Goal: Transaction & Acquisition: Purchase product/service

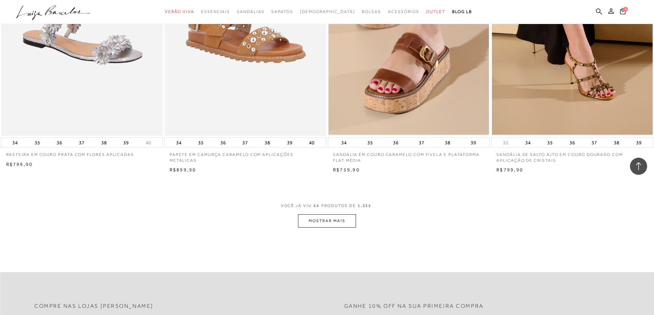
scroll to position [1612, 0]
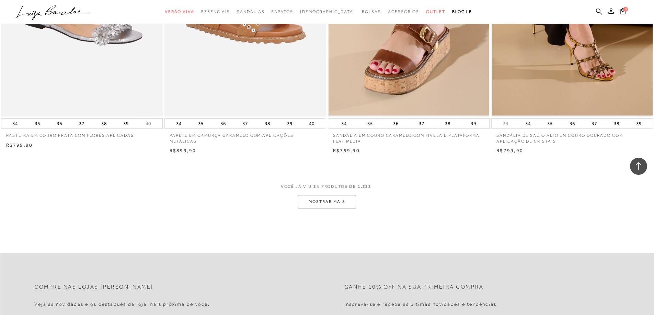
click at [346, 200] on button "MOSTRAR MAIS" at bounding box center [327, 201] width 58 height 13
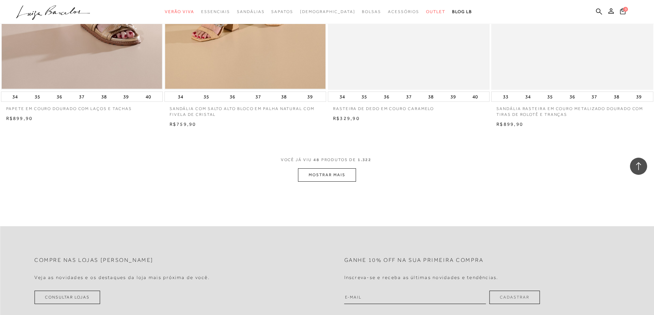
scroll to position [3396, 0]
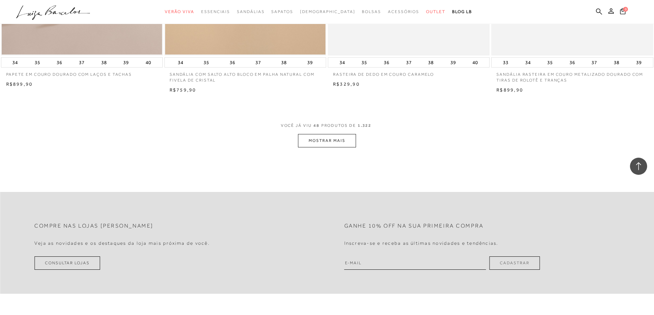
click at [331, 143] on button "MOSTRAR MAIS" at bounding box center [327, 140] width 58 height 13
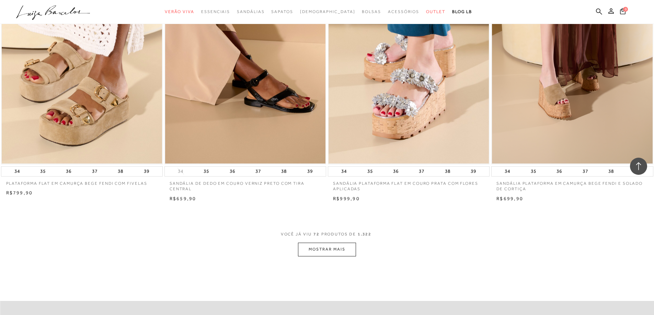
scroll to position [5043, 0]
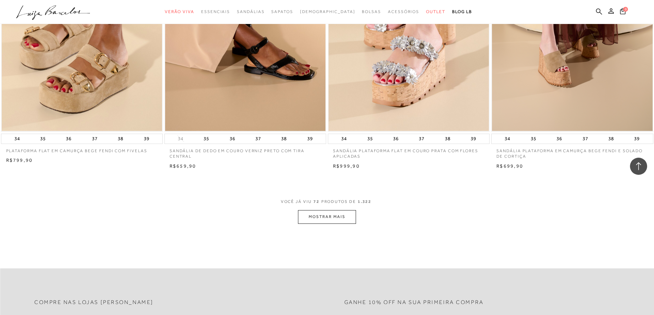
click at [318, 219] on button "MOSTRAR MAIS" at bounding box center [327, 216] width 58 height 13
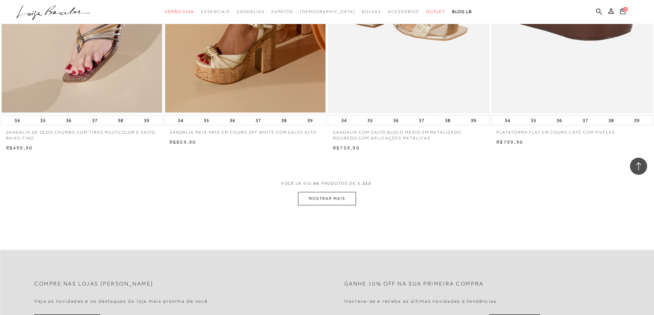
scroll to position [6793, 0]
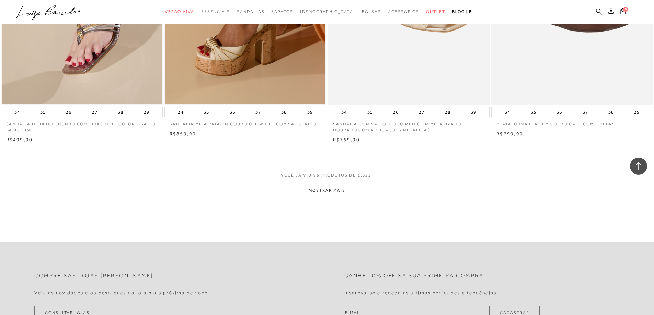
click at [313, 192] on button "MOSTRAR MAIS" at bounding box center [327, 190] width 58 height 13
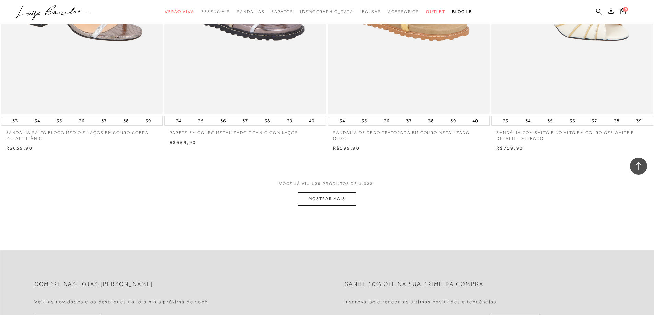
scroll to position [8508, 0]
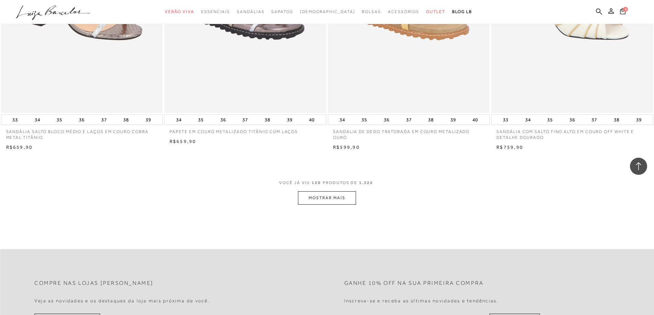
click at [316, 199] on button "MOSTRAR MAIS" at bounding box center [327, 197] width 58 height 13
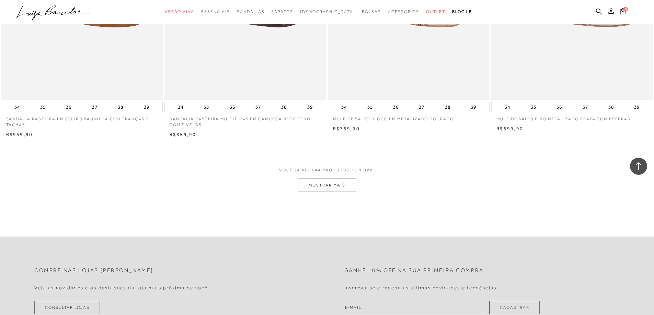
scroll to position [10257, 0]
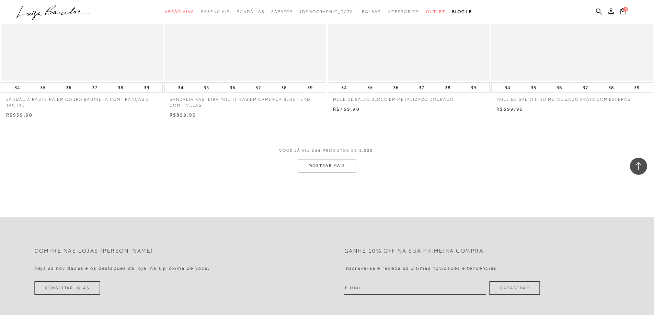
click at [330, 168] on button "MOSTRAR MAIS" at bounding box center [327, 165] width 58 height 13
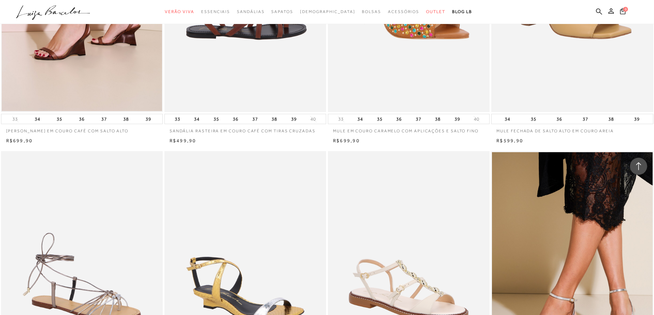
scroll to position [11561, 0]
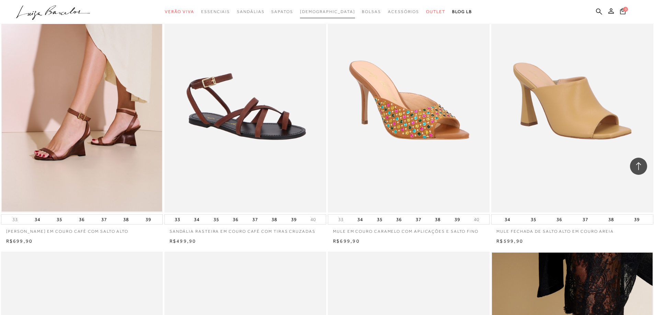
click at [329, 11] on span "Rasteiras" at bounding box center [327, 11] width 55 height 5
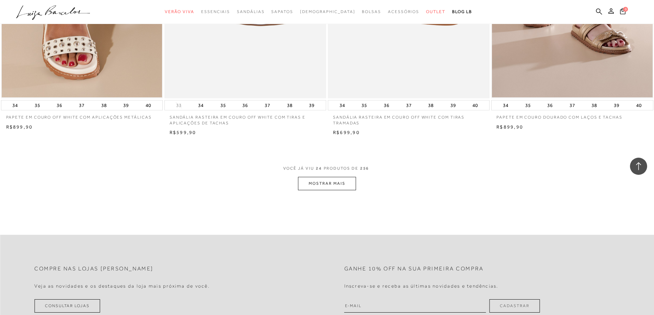
scroll to position [1647, 0]
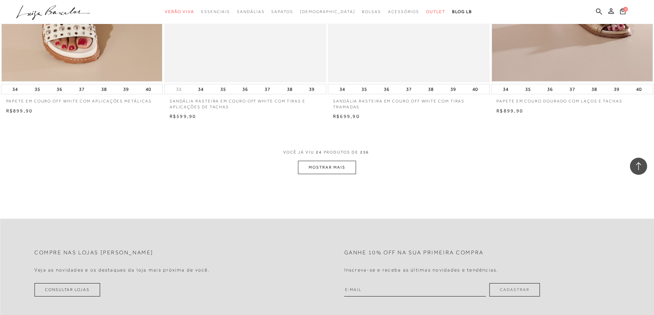
click at [326, 170] on button "MOSTRAR MAIS" at bounding box center [327, 167] width 58 height 13
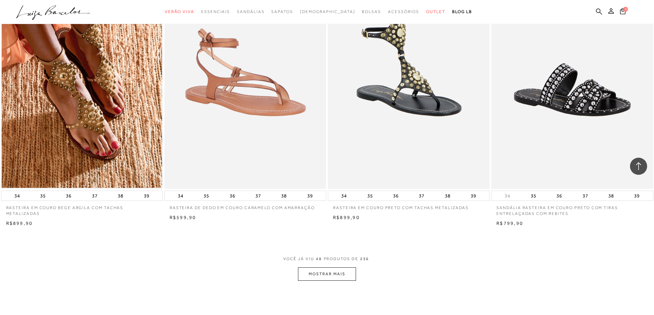
scroll to position [3362, 0]
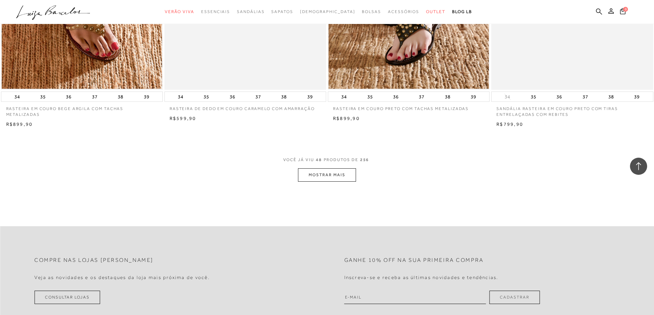
click at [342, 178] on button "MOSTRAR MAIS" at bounding box center [327, 174] width 58 height 13
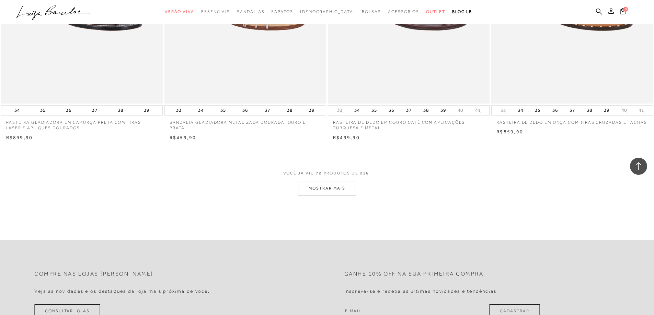
scroll to position [5112, 0]
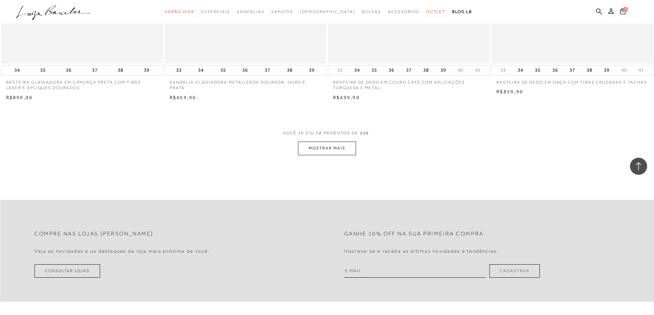
click at [325, 151] on button "MOSTRAR MAIS" at bounding box center [327, 148] width 58 height 13
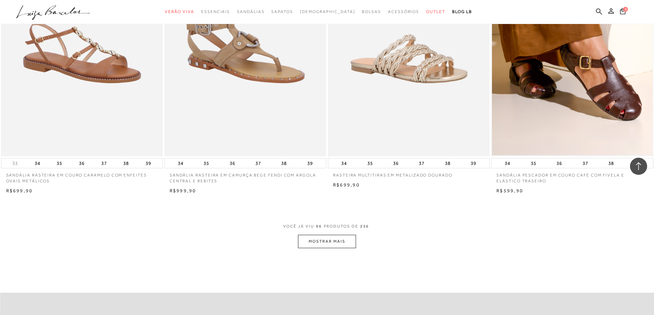
scroll to position [6758, 0]
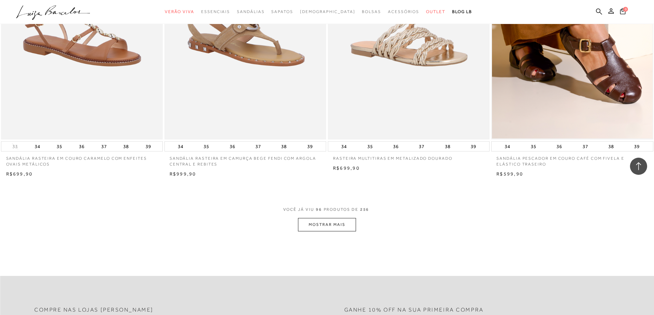
click at [327, 225] on button "MOSTRAR MAIS" at bounding box center [327, 224] width 58 height 13
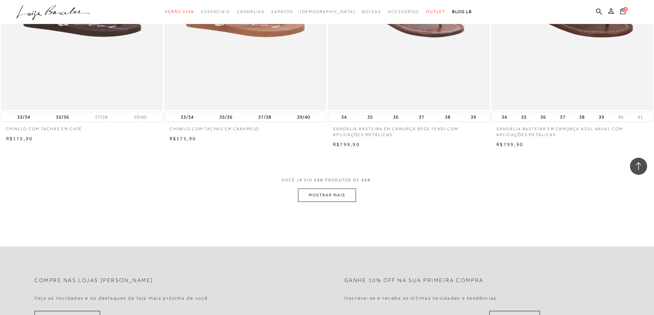
scroll to position [8542, 0]
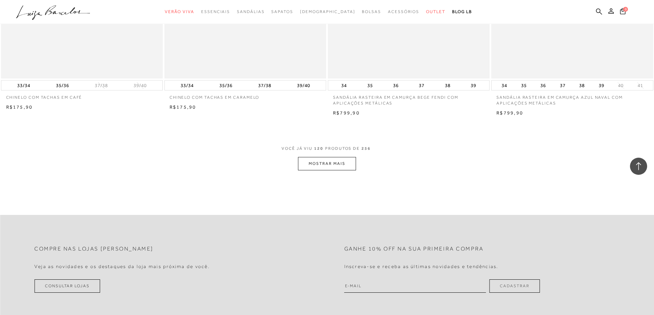
click at [314, 163] on button "MOSTRAR MAIS" at bounding box center [327, 163] width 58 height 13
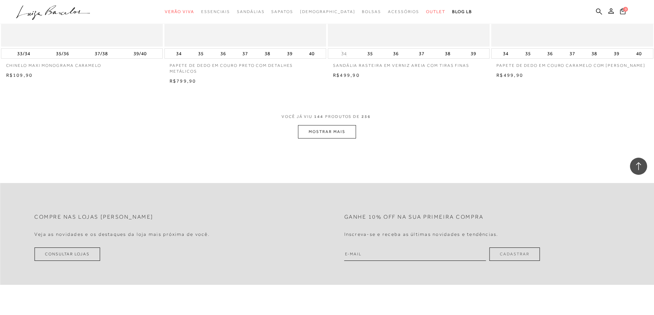
scroll to position [10292, 0]
click at [329, 132] on button "MOSTRAR MAIS" at bounding box center [327, 131] width 58 height 13
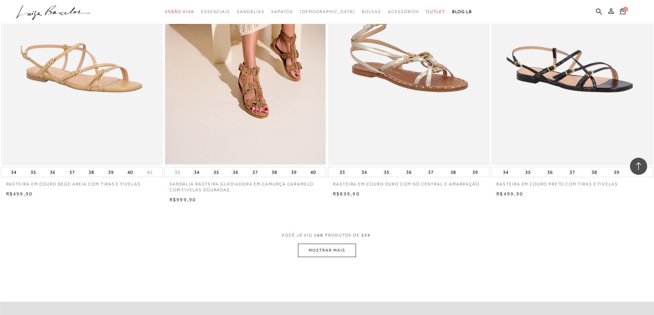
scroll to position [11938, 0]
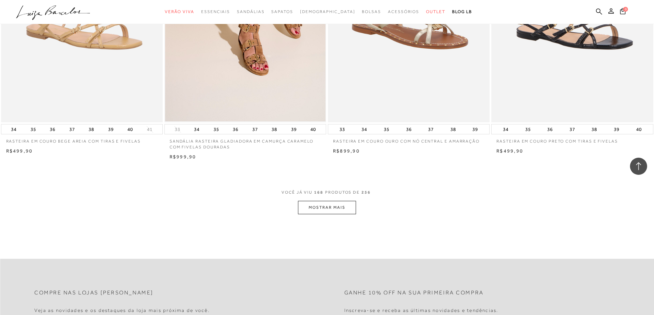
click at [320, 208] on button "MOSTRAR MAIS" at bounding box center [327, 207] width 58 height 13
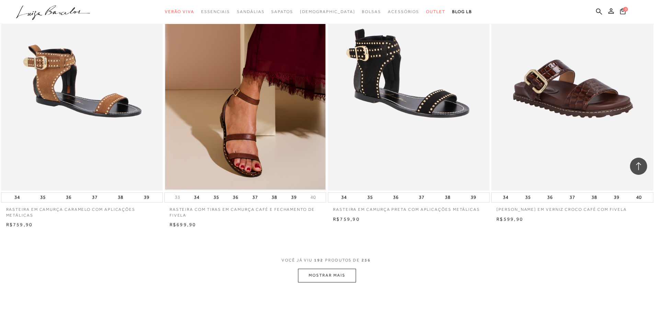
scroll to position [13619, 0]
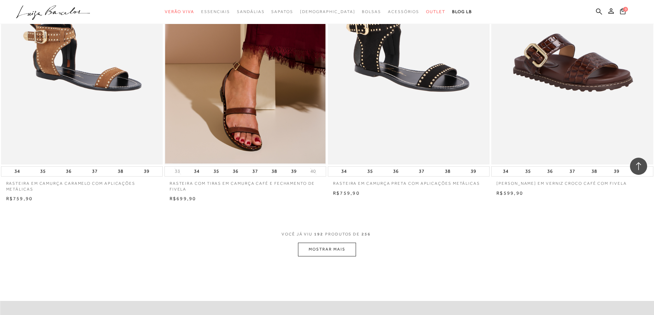
click at [332, 252] on button "MOSTRAR MAIS" at bounding box center [327, 249] width 58 height 13
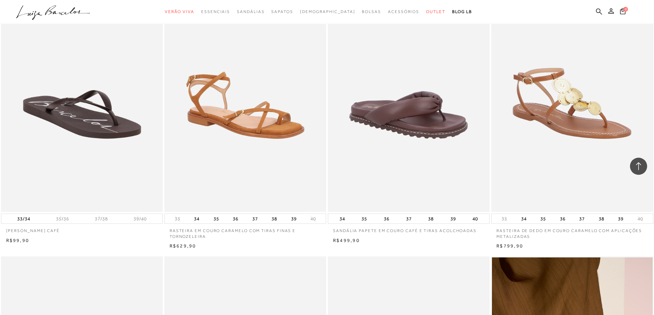
scroll to position [14134, 0]
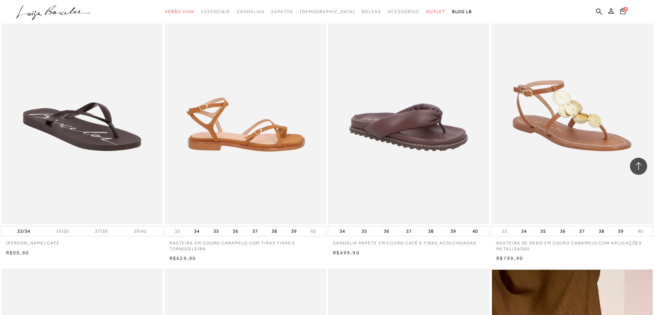
click at [242, 145] on img at bounding box center [245, 103] width 161 height 243
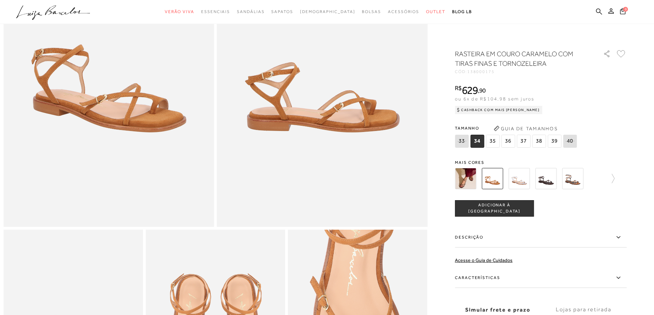
scroll to position [103, 0]
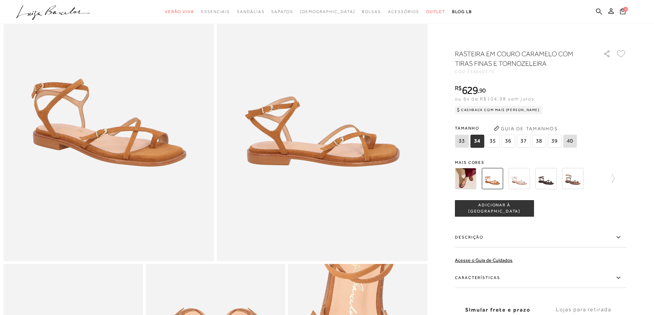
click at [508, 144] on span "36" at bounding box center [508, 141] width 14 height 13
click at [481, 211] on span "ADICIONAR À SACOLA" at bounding box center [494, 208] width 78 height 12
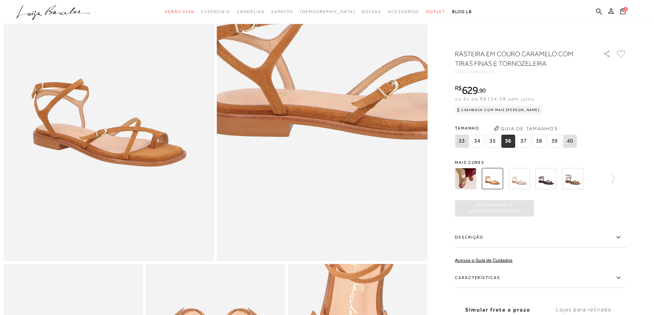
scroll to position [0, 0]
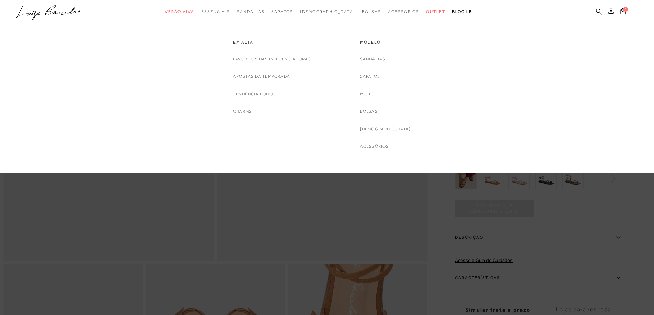
click at [192, 13] on span "Verão Viva" at bounding box center [180, 11] width 30 height 5
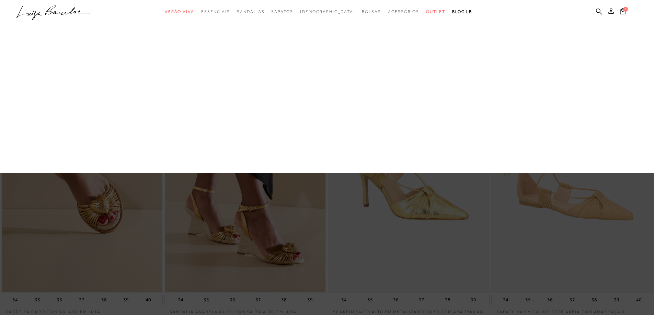
click at [0, 0] on link "Apostas da Temporada" at bounding box center [0, 0] width 0 height 0
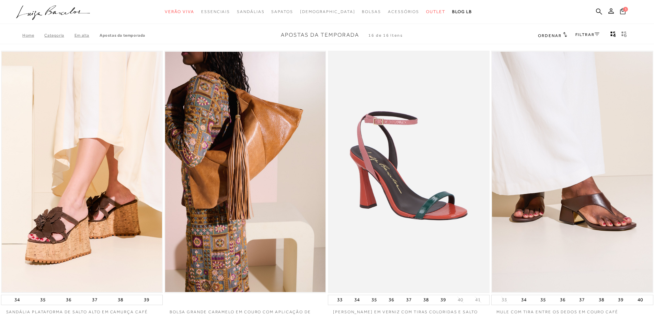
click at [624, 12] on icon at bounding box center [622, 11] width 5 height 7
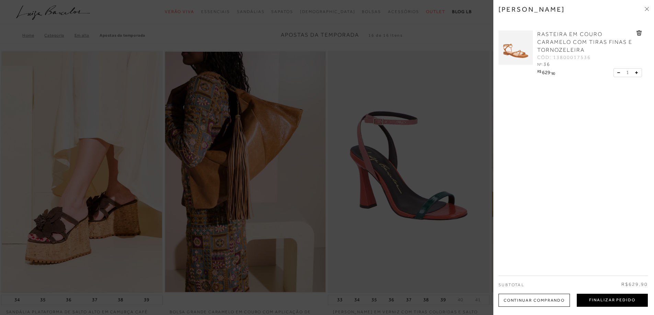
click at [612, 300] on button "Finalizar Pedido" at bounding box center [611, 300] width 71 height 13
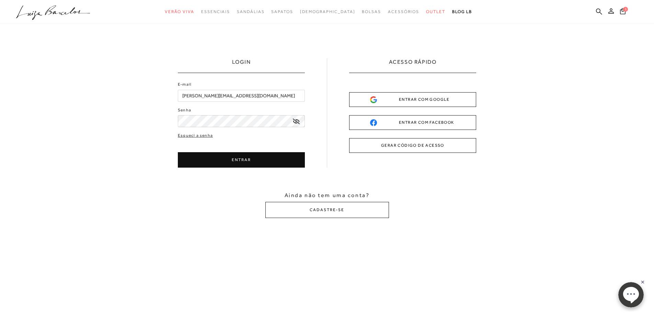
click at [259, 161] on button "ENTRAR" at bounding box center [241, 159] width 127 height 15
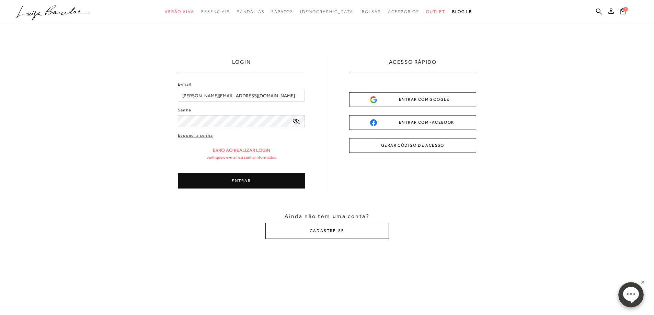
click at [155, 121] on div "LOGIN E-mail leonorawaihrich@hotmail.com Senha" at bounding box center [327, 148] width 654 height 249
click at [297, 121] on icon at bounding box center [296, 121] width 7 height 5
click at [234, 181] on button "ENTRAR" at bounding box center [241, 180] width 127 height 15
click at [245, 182] on button "ENTRAR" at bounding box center [241, 180] width 127 height 15
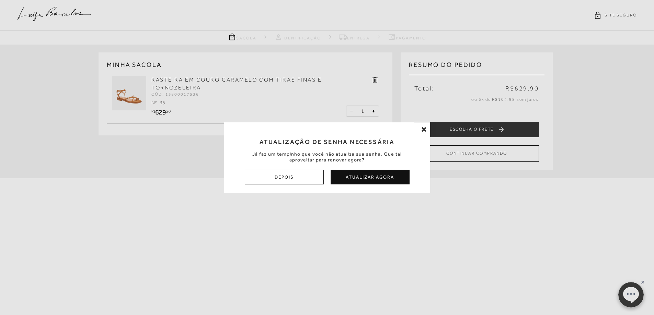
click at [364, 177] on button "Atualizar Agora" at bounding box center [369, 177] width 79 height 15
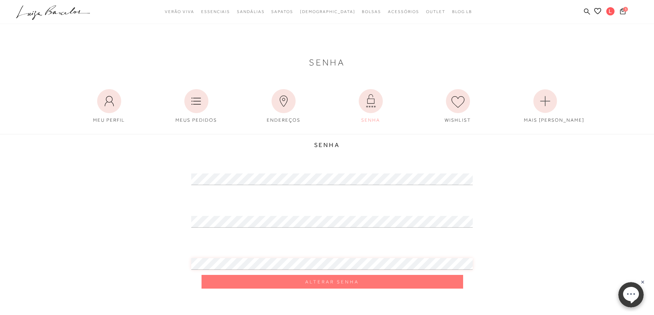
click at [127, 260] on div at bounding box center [327, 259] width 502 height 32
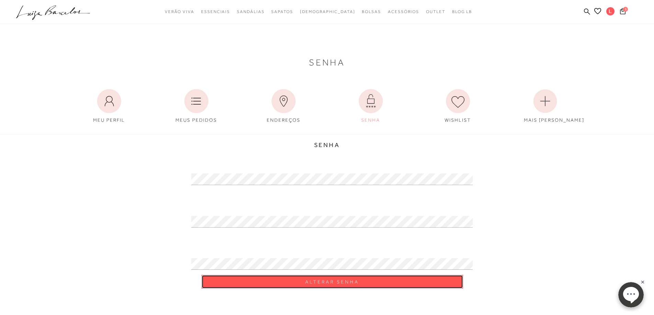
click at [334, 281] on span "Alterar Senha" at bounding box center [332, 282] width 54 height 7
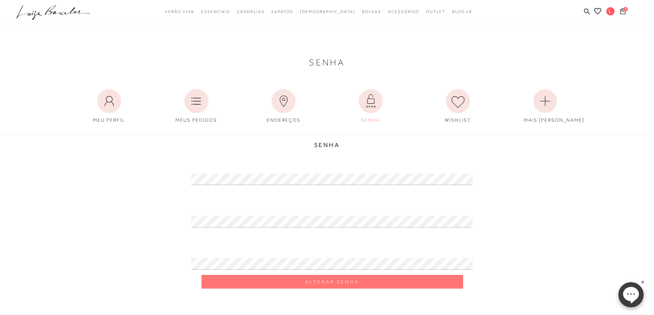
click at [625, 12] on button "1" at bounding box center [623, 12] width 10 height 9
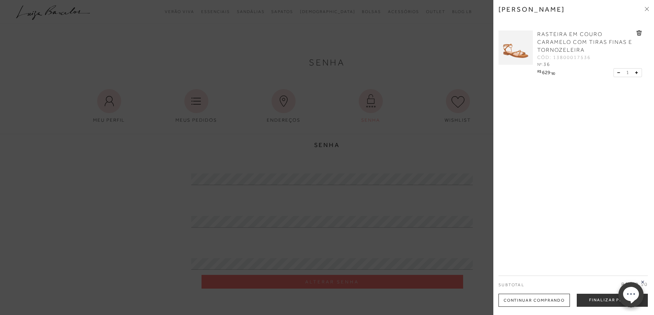
click at [605, 300] on button "Finalizar Pedido" at bounding box center [611, 300] width 71 height 13
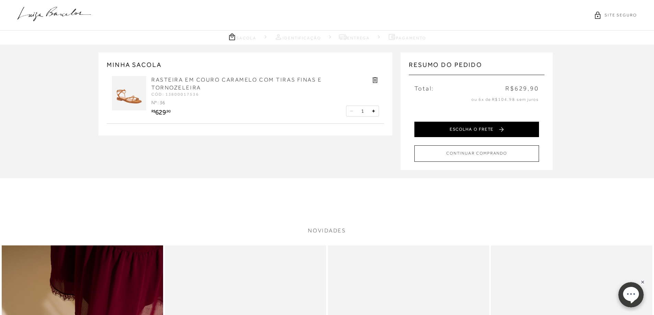
click at [473, 131] on button "ESCOLHA O FRETE" at bounding box center [476, 129] width 125 height 15
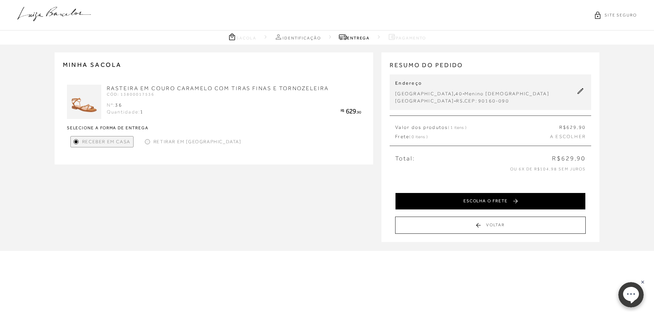
click at [493, 201] on button "ESCOLHA O FRETE" at bounding box center [490, 201] width 190 height 17
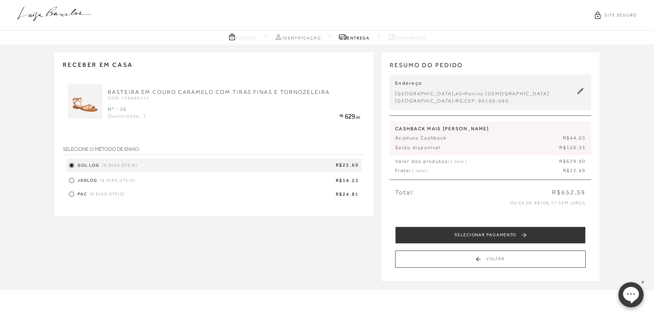
click at [70, 180] on div at bounding box center [71, 180] width 3 height 3
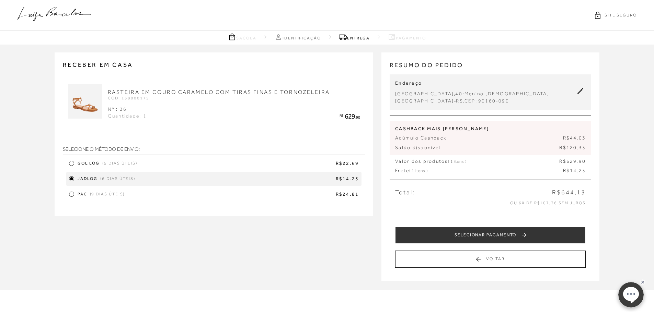
click at [579, 91] on icon at bounding box center [580, 91] width 6 height 6
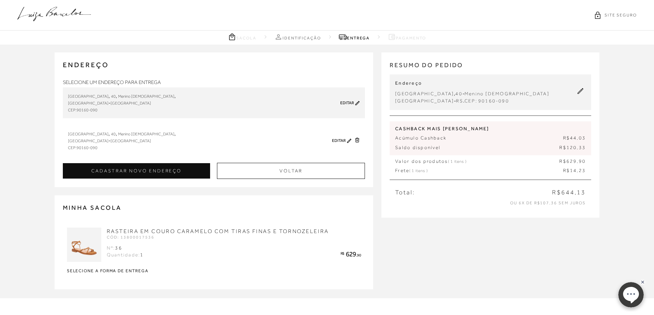
click at [358, 102] on icon at bounding box center [357, 103] width 4 height 5
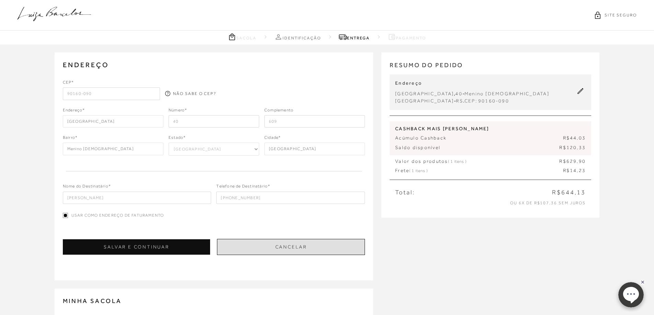
click at [275, 248] on button "Cancelar" at bounding box center [291, 247] width 148 height 16
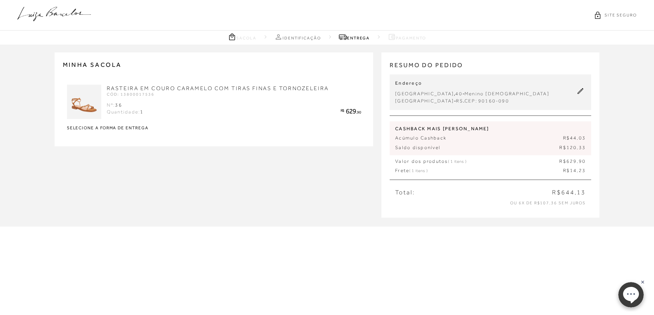
drag, startPoint x: 405, startPoint y: 300, endPoint x: 296, endPoint y: 227, distance: 131.6
click at [405, 299] on div "MINHA SACOLA RASTEIRA EM COURO CARAMELO COM TIRAS FINAS E TORNOZELEIRA CÓD: 138…" at bounding box center [327, 180] width 654 height 271
click at [530, 133] on div "CASHBACK MAIS LUIZA Acúmulo Cashback R$44,03 Saldo disponível R$120,33" at bounding box center [489, 138] width 201 height 34
click at [534, 142] on div "Acúmulo Cashback R$44,03 Saldo disponível R$120,33" at bounding box center [490, 143] width 190 height 16
click at [362, 38] on link "Entrega" at bounding box center [354, 37] width 31 height 9
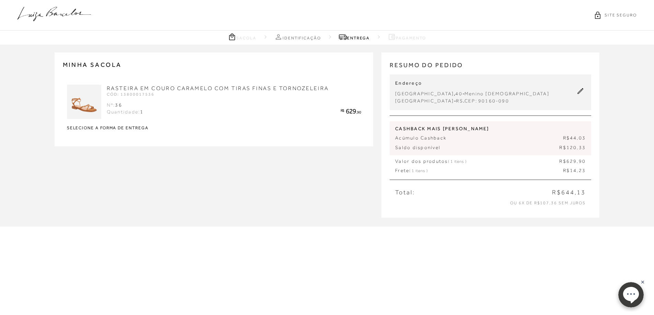
click at [402, 38] on link "Pagamento" at bounding box center [406, 37] width 38 height 9
click at [380, 259] on div "MINHA SACOLA RASTEIRA EM COURO CARAMELO COM TIRAS FINAS E TORNOZELEIRA CÓD: 138…" at bounding box center [327, 180] width 654 height 271
click at [193, 139] on div "MINHA SACOLA RASTEIRA EM COURO CARAMELO COM TIRAS FINAS E TORNOZELEIRA CÓD: 138…" at bounding box center [214, 99] width 319 height 94
click at [141, 127] on strong "Selecione a forma de entrega" at bounding box center [214, 128] width 294 height 4
click at [148, 127] on strong "Selecione a forma de entrega" at bounding box center [214, 128] width 294 height 4
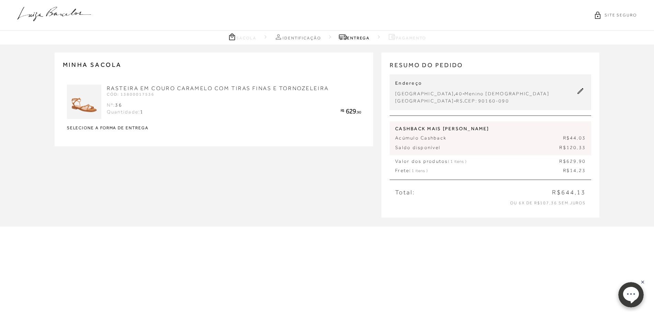
click at [513, 81] on div "Endereço Avenida Ipiranga , 40 - Menino Deus Porto Alegre - RS . CEP: 90160-090" at bounding box center [489, 92] width 201 height 36
click at [581, 90] on icon at bounding box center [580, 91] width 6 height 6
click at [306, 37] on link "Identificação" at bounding box center [297, 37] width 47 height 9
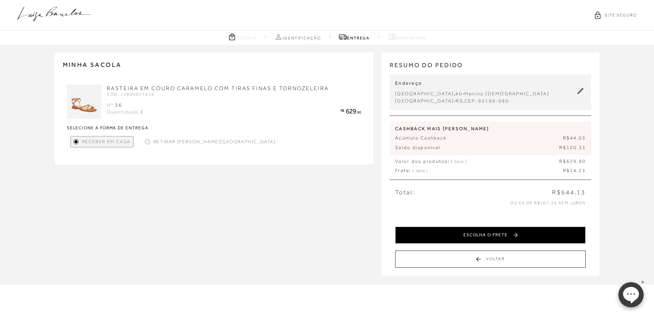
click at [496, 237] on button "ESCOLHA O FRETE" at bounding box center [490, 235] width 190 height 17
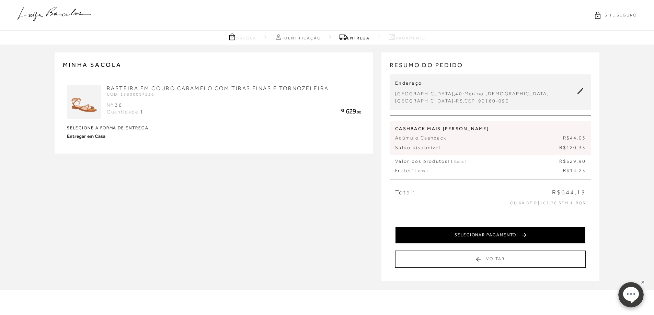
click at [509, 236] on button "SELECIONAR PAGAMENTO" at bounding box center [490, 235] width 190 height 17
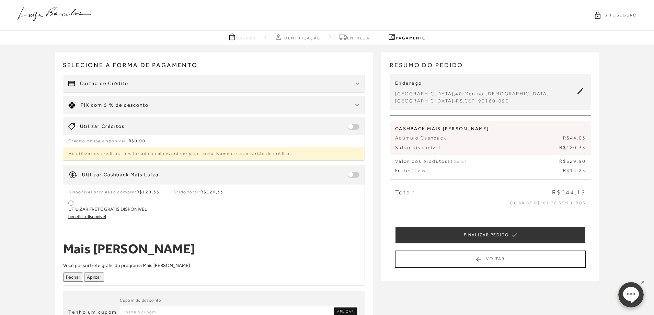
click at [351, 127] on span at bounding box center [353, 127] width 12 height 6
drag, startPoint x: 351, startPoint y: 126, endPoint x: 141, endPoint y: 127, distance: 210.3
click at [351, 126] on span at bounding box center [353, 127] width 12 height 6
click at [81, 129] on span "Utilizar Créditos" at bounding box center [102, 126] width 45 height 7
click at [353, 126] on span at bounding box center [353, 127] width 12 height 6
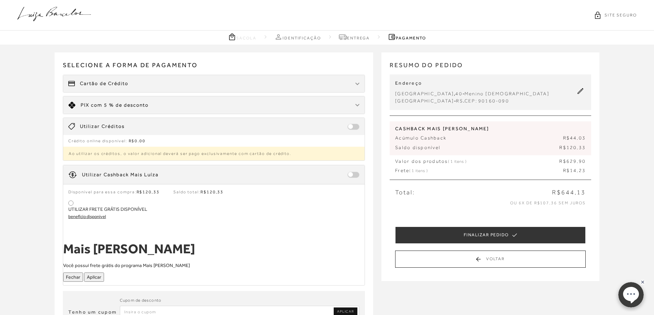
click at [351, 174] on span at bounding box center [353, 175] width 12 height 6
click at [105, 174] on div "Utilizar Cashback Mais Luíza" at bounding box center [120, 175] width 77 height 7
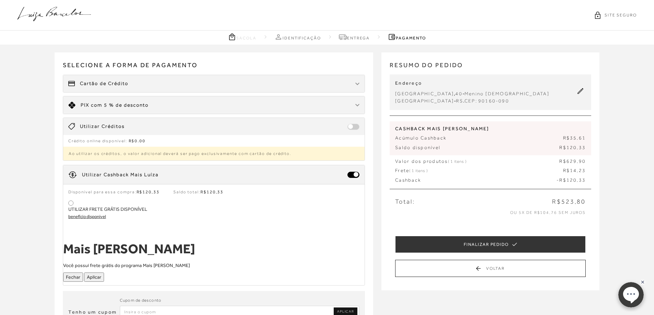
click at [95, 277] on button "Aplicar" at bounding box center [94, 277] width 20 height 9
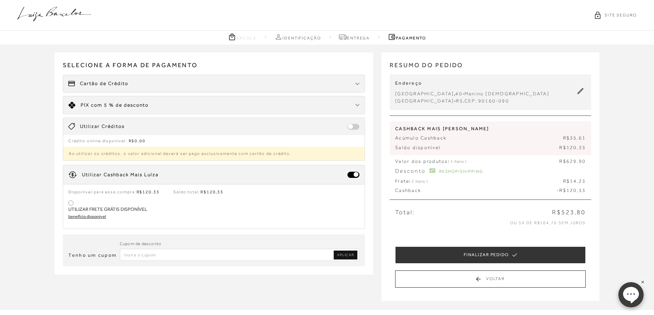
type input "RESHOPISHIPPING"
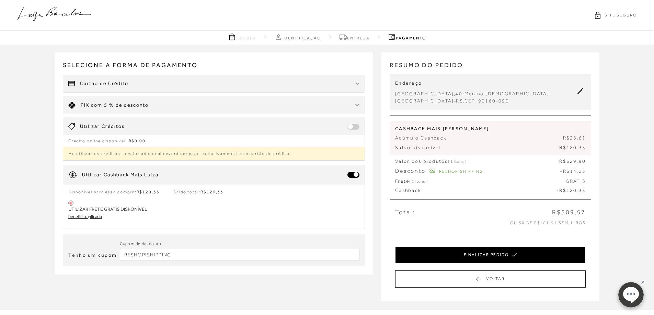
click at [475, 259] on button "FINALIZAR PEDIDO" at bounding box center [490, 255] width 190 height 17
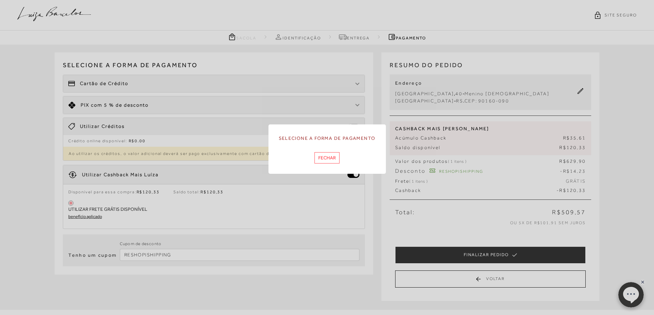
click at [324, 159] on button "Fechar" at bounding box center [326, 157] width 25 height 11
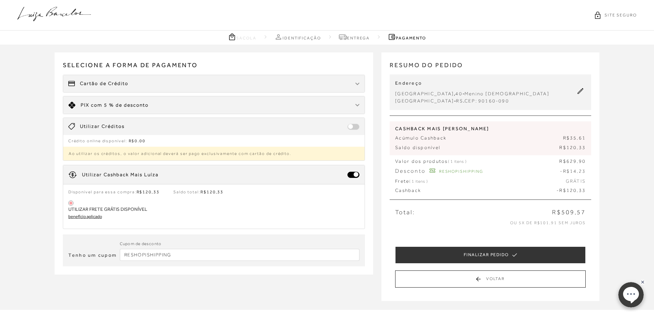
click at [356, 83] on img at bounding box center [357, 84] width 4 height 3
click at [86, 84] on span "Cartão de Crédito" at bounding box center [104, 83] width 48 height 7
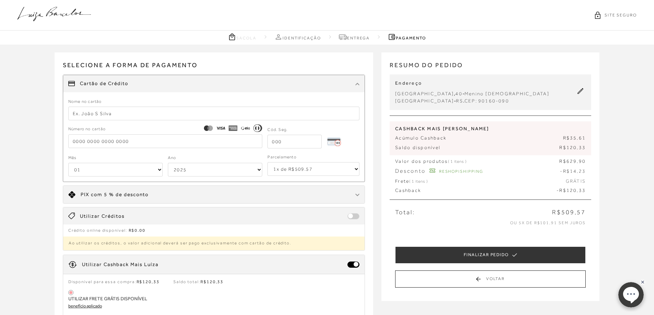
click at [79, 111] on input "text" at bounding box center [213, 114] width 291 height 14
type input "[PERSON_NAME]"
click at [74, 137] on input "tel" at bounding box center [165, 141] width 194 height 14
click at [86, 143] on input "4984 8110 7780" at bounding box center [165, 141] width 194 height 14
click at [99, 140] on input "4984 0811 0778 0" at bounding box center [165, 141] width 194 height 14
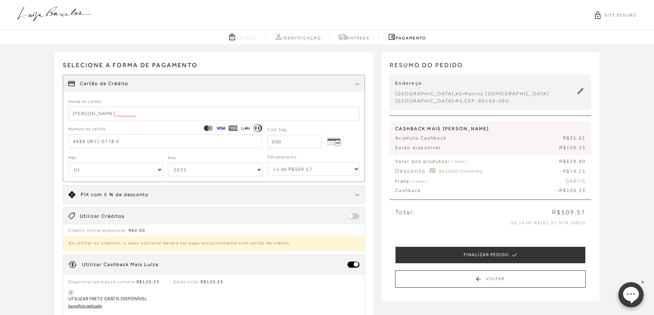
click at [103, 142] on input "4984 0811 0778 0" at bounding box center [165, 141] width 194 height 14
drag, startPoint x: 113, startPoint y: 141, endPoint x: 117, endPoint y: 140, distance: 4.5
click at [117, 140] on input "4984 0811 0778 0" at bounding box center [165, 141] width 194 height 14
type input "4984 0811 0778 0897"
drag, startPoint x: 142, startPoint y: 143, endPoint x: 0, endPoint y: 132, distance: 142.1
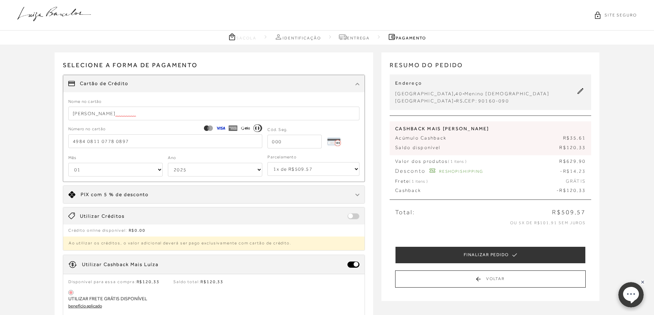
click at [0, 132] on div "MINHA SACOLA RASTEIRA EM COURO CARAMELO COM TIRAS FINAS E TORNOZELEIRA CÓD: 138…" at bounding box center [327, 216] width 654 height 342
type input "[CREDIT_CARD_NUMBER]"
click at [294, 143] on input "tel" at bounding box center [294, 142] width 54 height 14
type input "266"
click at [160, 169] on select "01 02 03 04 05 06 07 08 09 10 11 12" at bounding box center [115, 170] width 94 height 14
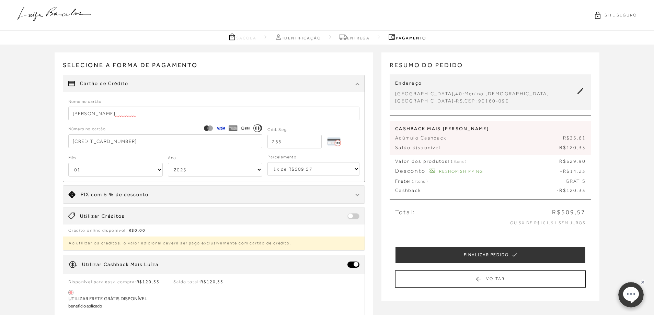
select select "07"
click at [68, 163] on select "01 02 03 04 05 06 07 08 09 10 11 12" at bounding box center [115, 170] width 94 height 14
click at [257, 171] on select "2025 2026 2027 2028 2029 2030 2031 2032 2033 2034 2035 2036 2037 2038 2039 2040…" at bounding box center [215, 170] width 94 height 14
drag, startPoint x: 260, startPoint y: 171, endPoint x: 254, endPoint y: 169, distance: 6.7
click at [260, 171] on select "2025 2026 2027 2028 2029 2030 2031 2032 2033 2034 2035 2036 2037 2038 2039 2040…" at bounding box center [215, 170] width 94 height 14
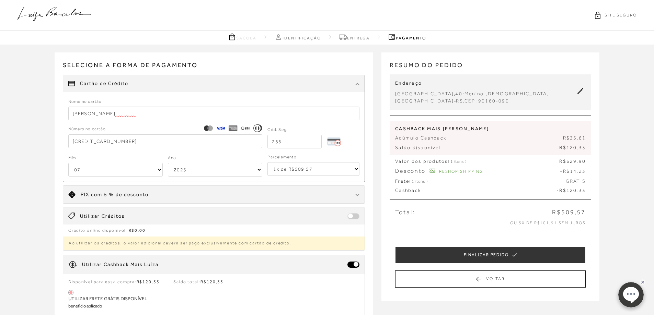
click at [258, 168] on select "2025 2026 2027 2028 2029 2030 2031 2032 2033 2034 2035 2036 2037 2038 2039 2040…" at bounding box center [215, 170] width 94 height 14
select select "2028"
click at [168, 163] on select "2025 2026 2027 2028 2029 2030 2031 2032 2033 2034 2035 2036 2037 2038 2039 2040…" at bounding box center [215, 170] width 94 height 14
click at [355, 168] on select "1x de R$509.57 2x de R$254.79 sem juros 3x de R$169.86 sem juros 4x de R$127.40…" at bounding box center [313, 169] width 92 height 14
select select "5"
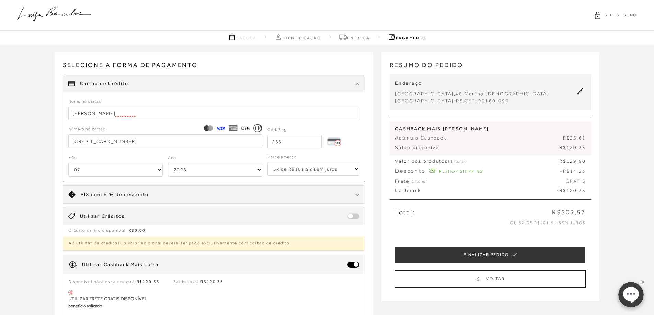
click at [267, 162] on select "1x de R$509.57 2x de R$254.79 sem juros 3x de R$169.86 sem juros 4x de R$127.40…" at bounding box center [313, 169] width 92 height 14
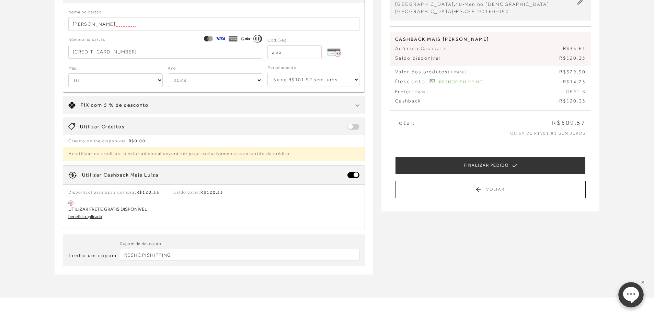
scroll to position [103, 0]
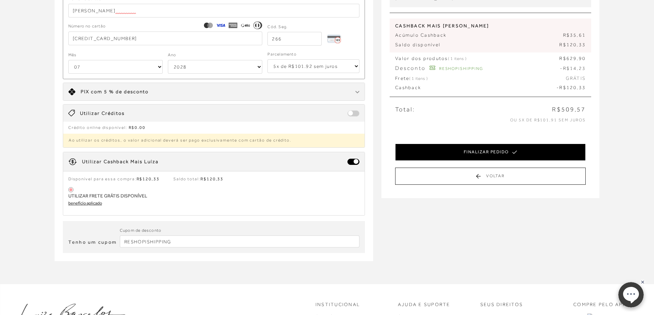
click at [498, 150] on button "FINALIZAR PEDIDO" at bounding box center [490, 152] width 190 height 17
select select "07"
select select "2028"
select select "5"
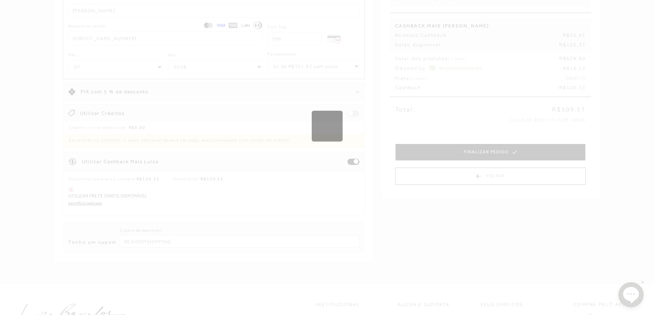
scroll to position [0, 0]
